Goal: Task Accomplishment & Management: Use online tool/utility

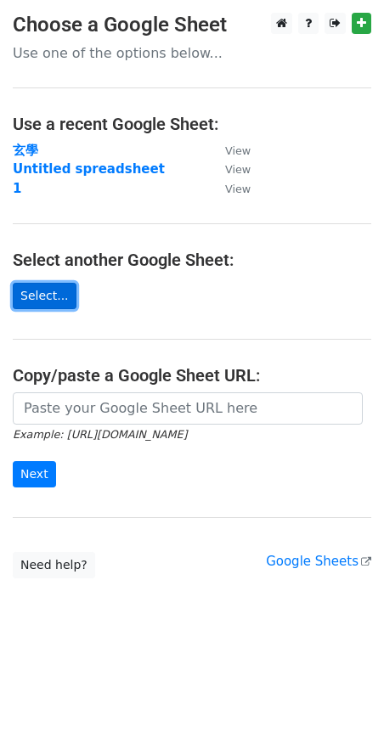
click at [44, 300] on link "Select..." at bounding box center [45, 296] width 64 height 26
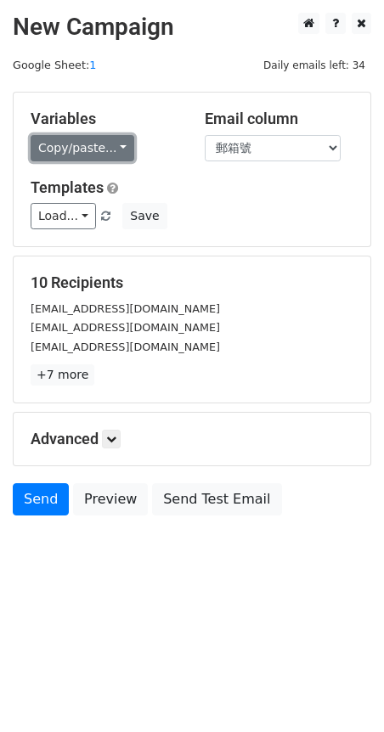
click at [117, 145] on link "Copy/paste..." at bounding box center [83, 148] width 104 height 26
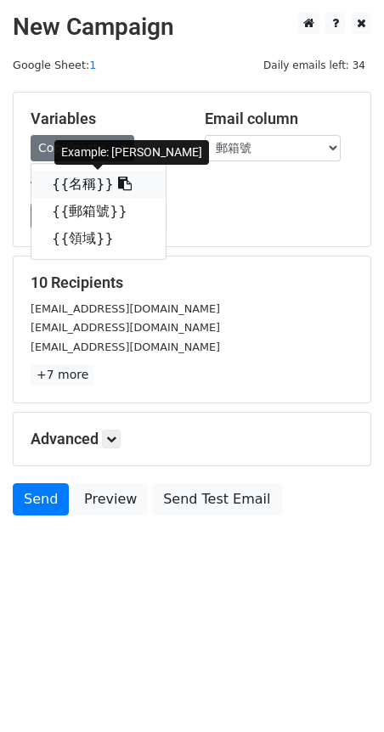
click at [118, 185] on icon at bounding box center [125, 184] width 14 height 14
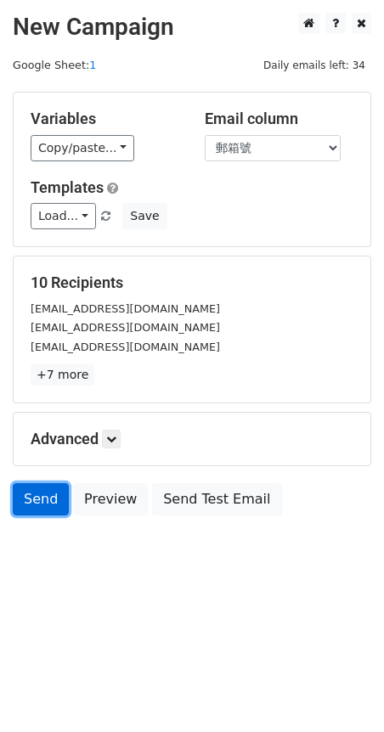
click at [39, 507] on link "Send" at bounding box center [41, 499] width 56 height 32
